Goal: Check status: Check status

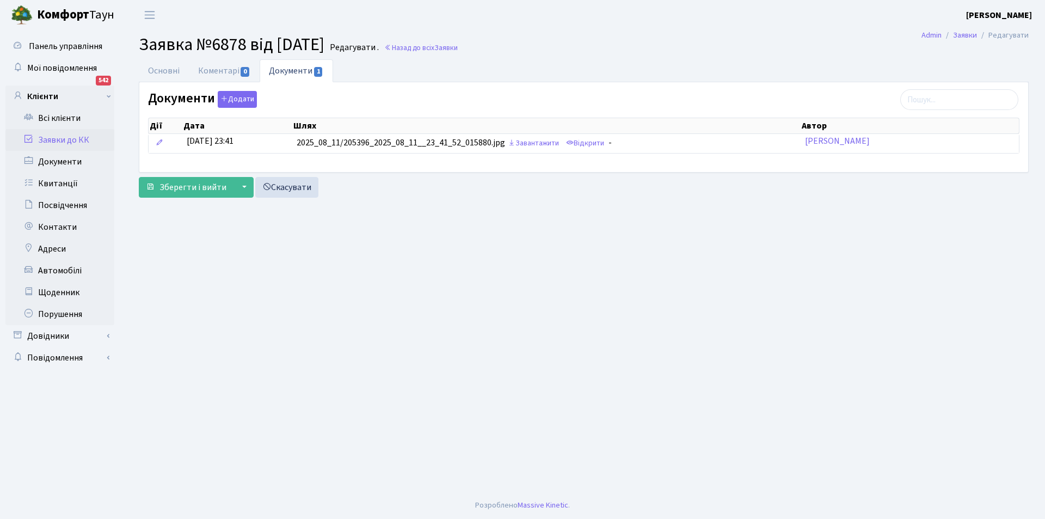
click at [61, 142] on link "Заявки до КК" at bounding box center [59, 140] width 109 height 22
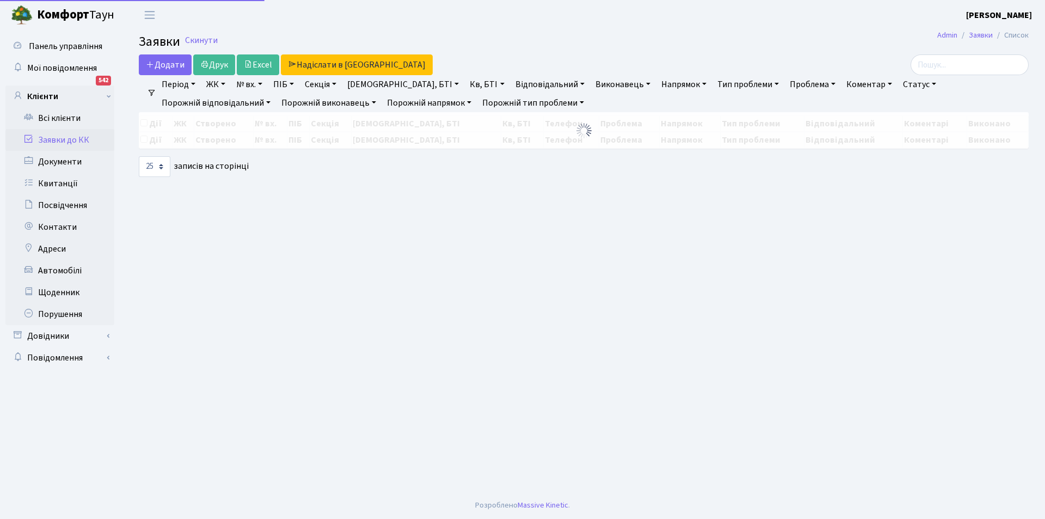
select select "25"
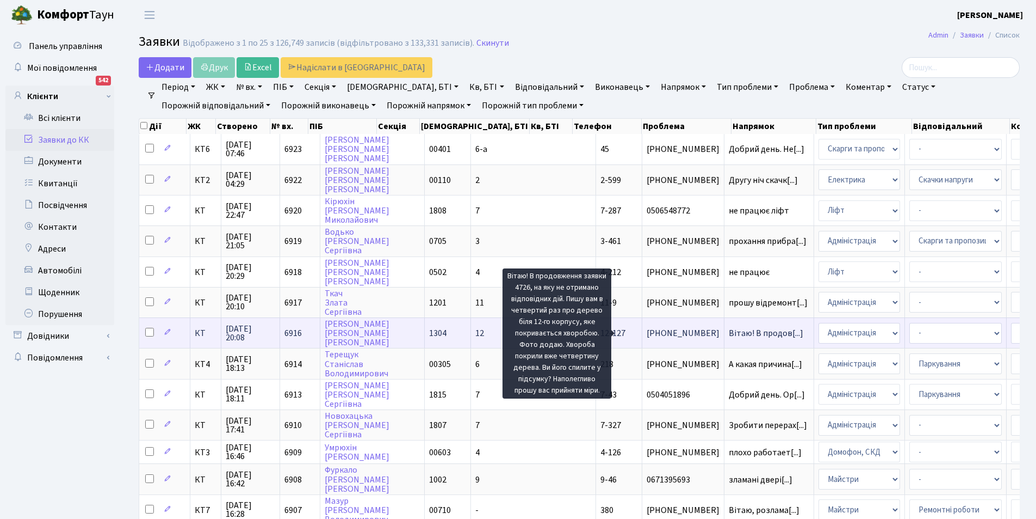
click at [729, 335] on span "Вітаю! В продов[...]" at bounding box center [766, 333] width 75 height 12
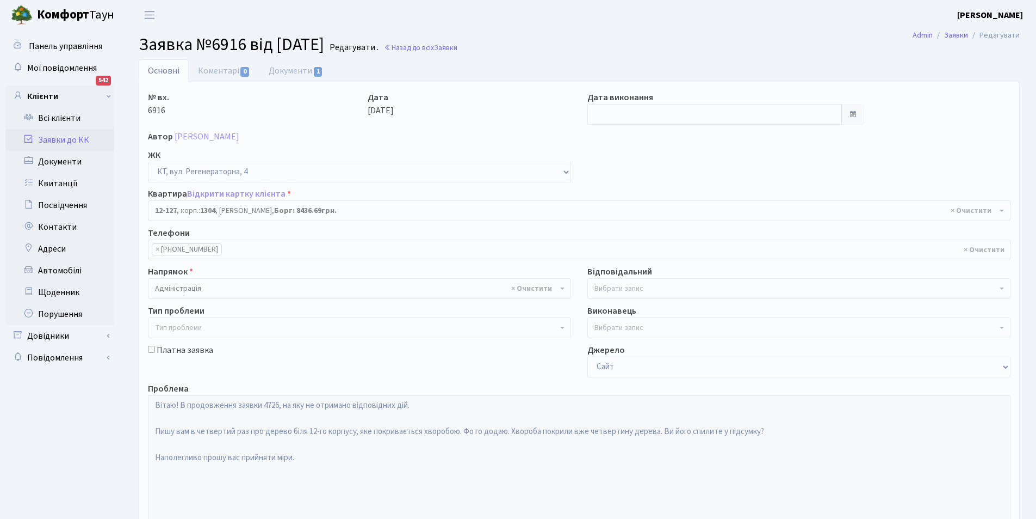
select select "7234"
click at [276, 65] on link "Документи 1" at bounding box center [296, 70] width 73 height 22
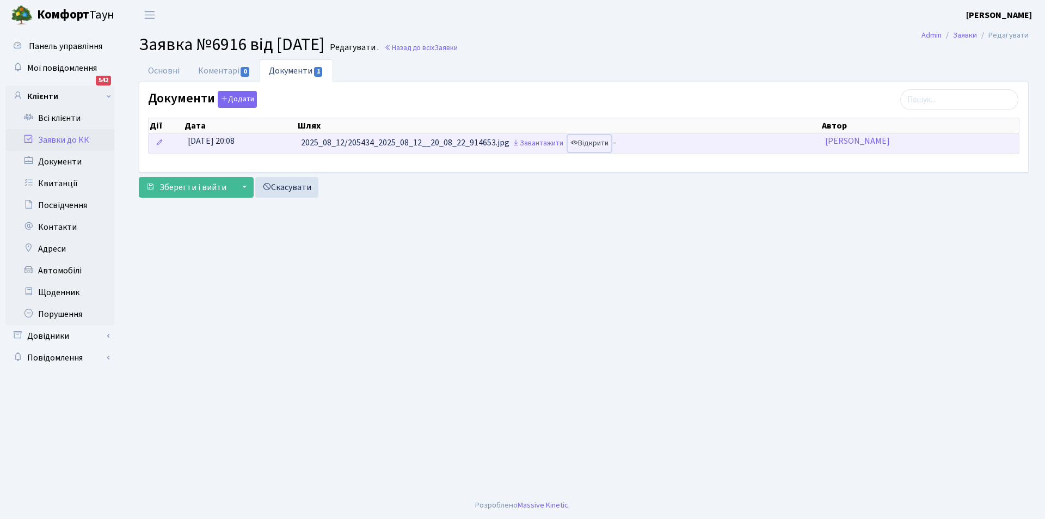
click at [595, 146] on link "Відкрити" at bounding box center [589, 143] width 44 height 17
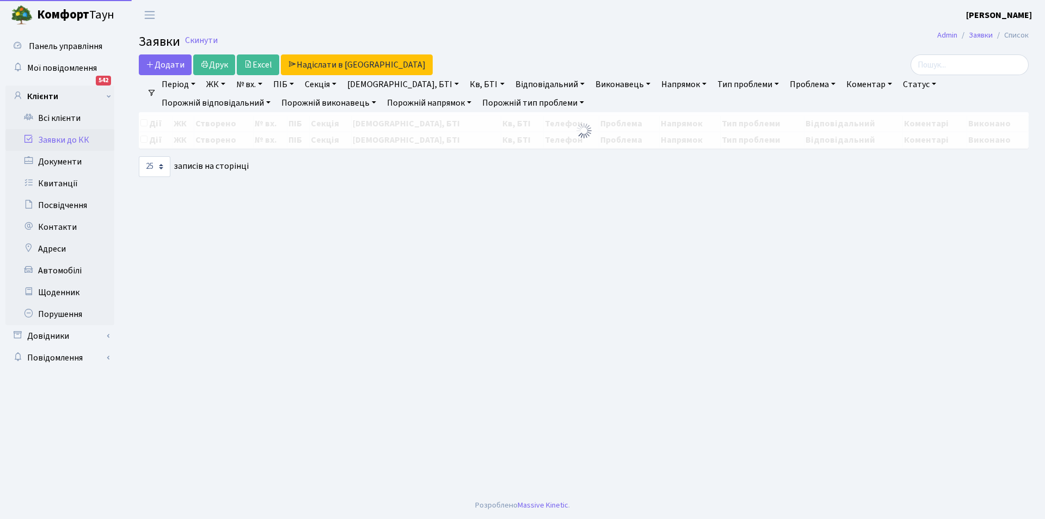
select select "25"
